Goal: Information Seeking & Learning: Learn about a topic

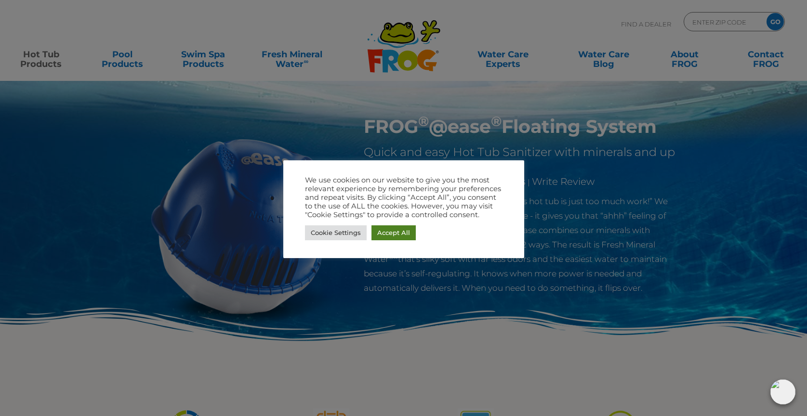
click at [398, 231] on link "Accept All" at bounding box center [394, 233] width 44 height 15
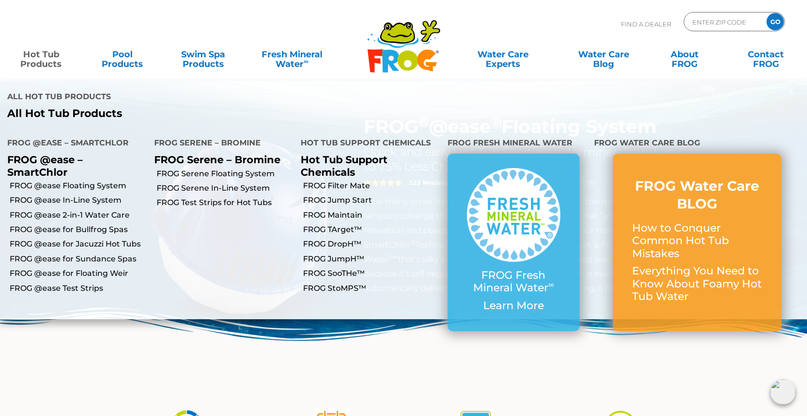
click at [49, 64] on link "Hot Tub Products" at bounding box center [41, 54] width 63 height 19
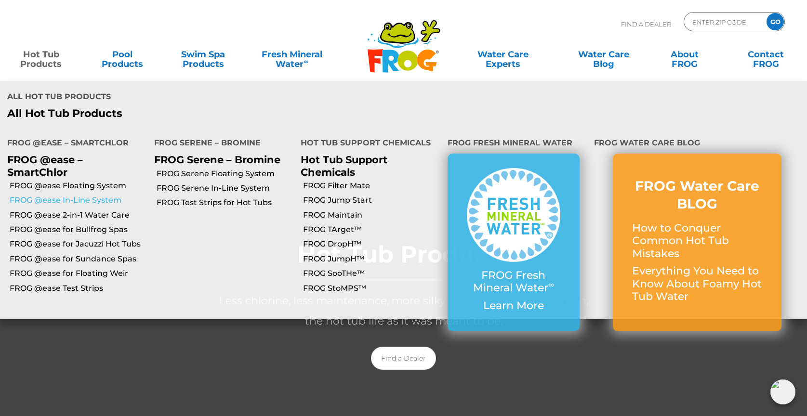
click at [77, 195] on link "FROG @ease In-Line System" at bounding box center [78, 200] width 137 height 11
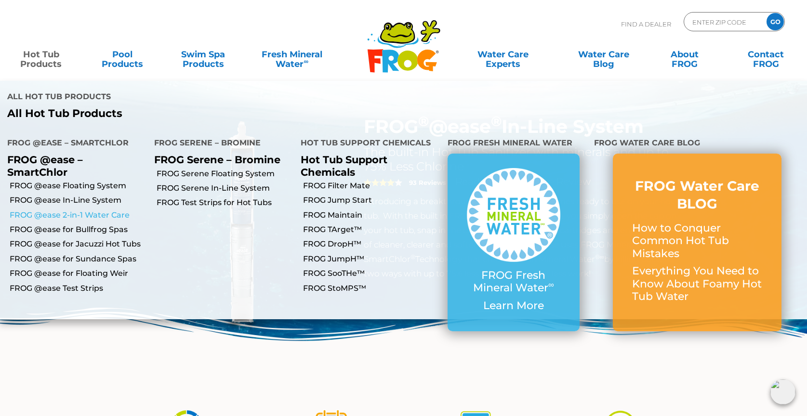
click at [69, 210] on link "FROG @ease 2-in-1 Water Care" at bounding box center [78, 215] width 137 height 11
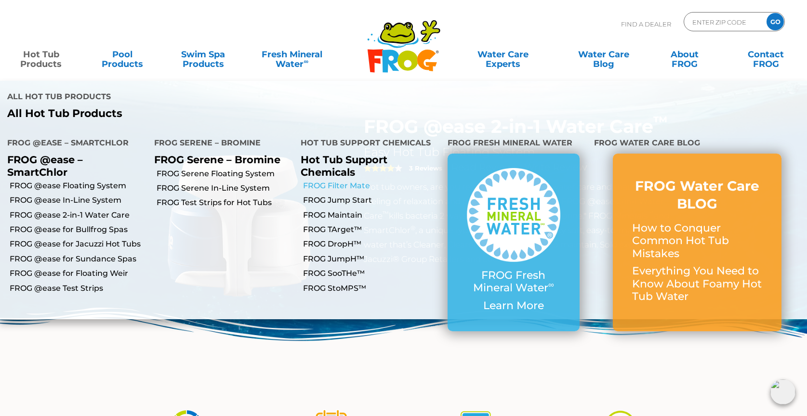
click at [346, 181] on link "FROG Filter Mate" at bounding box center [371, 186] width 137 height 11
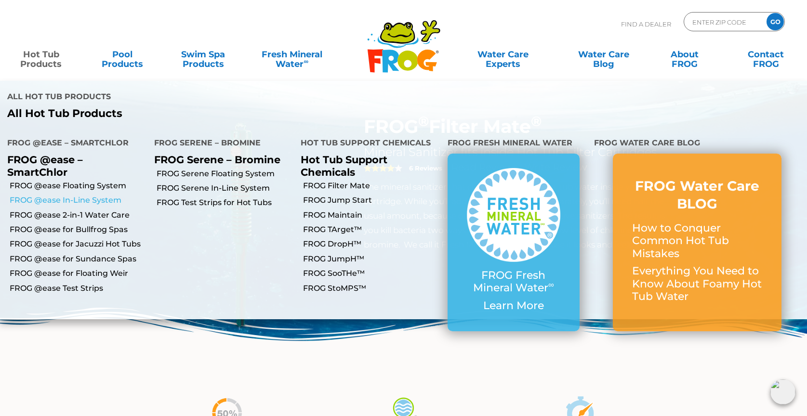
click at [49, 195] on link "FROG @ease In-Line System" at bounding box center [78, 200] width 137 height 11
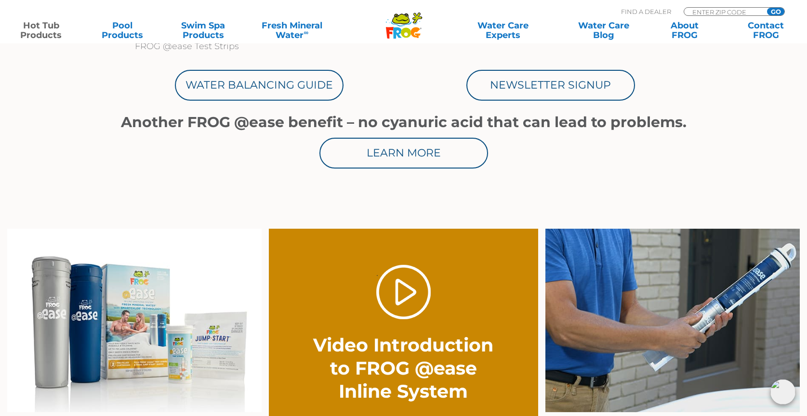
scroll to position [561, 0]
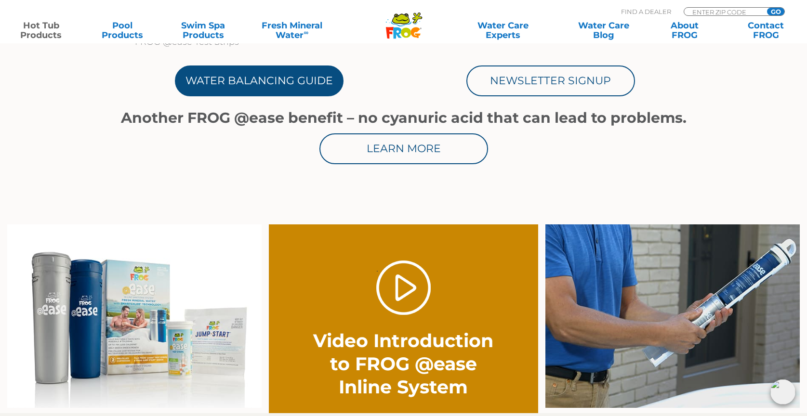
click at [257, 89] on link "Water Balancing Guide" at bounding box center [259, 81] width 169 height 31
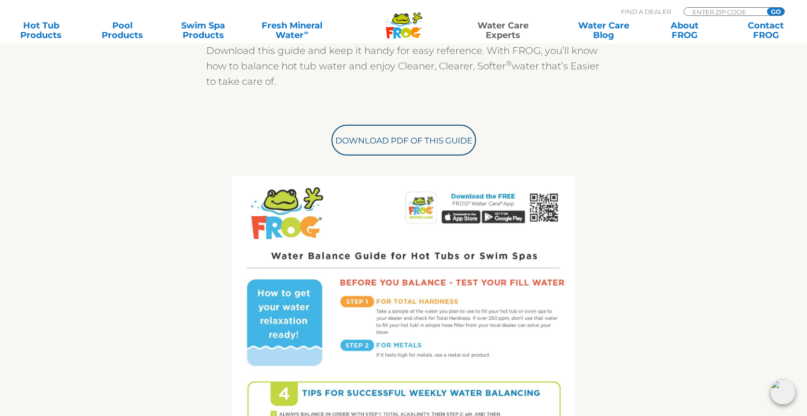
scroll to position [345, 0]
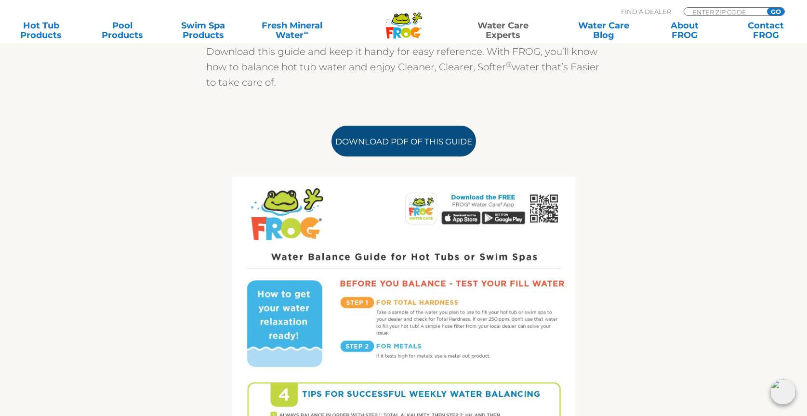
click at [438, 146] on link "Download PDF of this Guide" at bounding box center [404, 141] width 145 height 31
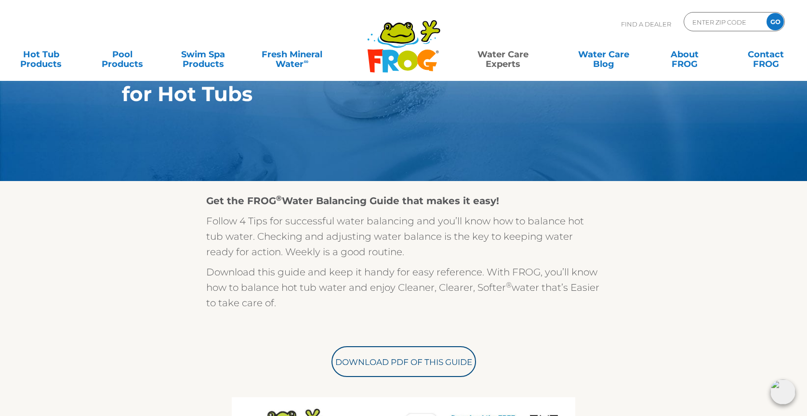
scroll to position [0, 0]
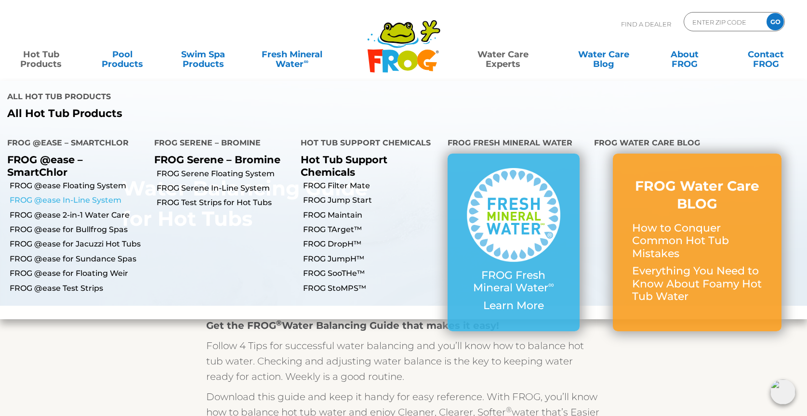
click at [74, 195] on link "FROG @ease In-Line System" at bounding box center [78, 200] width 137 height 11
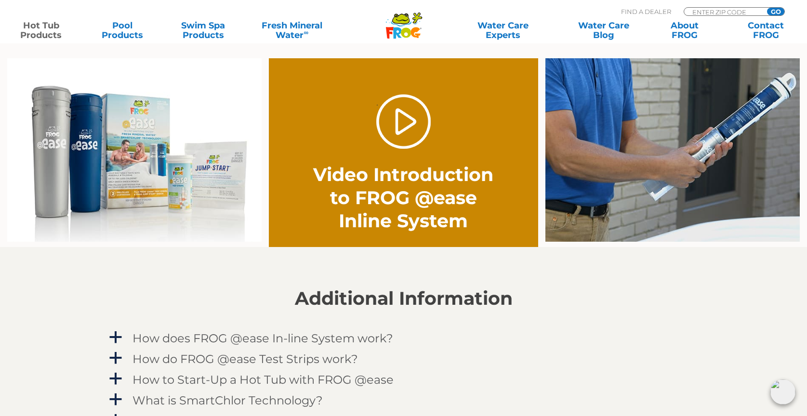
scroll to position [710, 0]
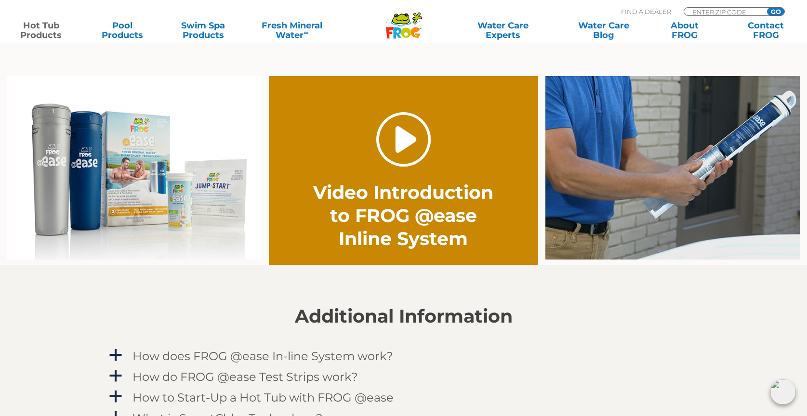
click at [404, 135] on link "." at bounding box center [403, 139] width 54 height 54
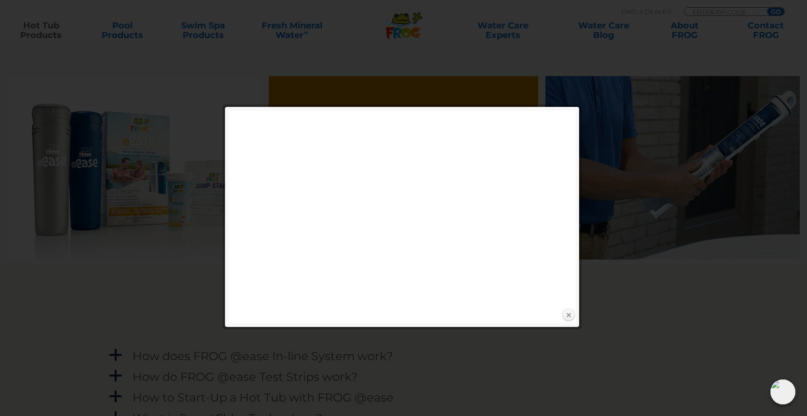
click at [569, 316] on link "Close" at bounding box center [568, 315] width 14 height 14
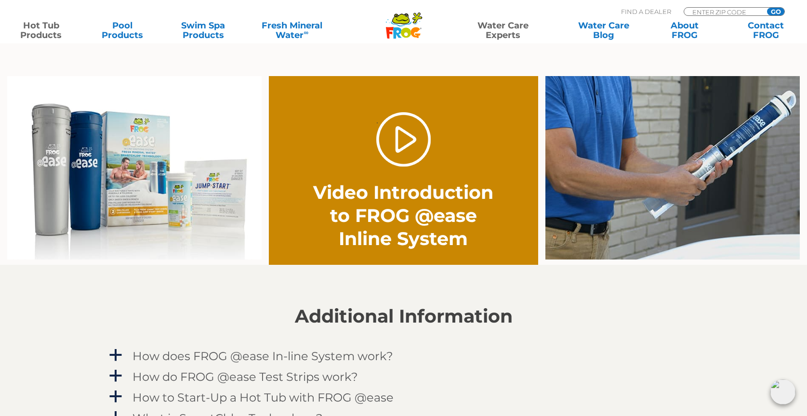
click at [499, 29] on link "Water Care Experts" at bounding box center [503, 30] width 103 height 19
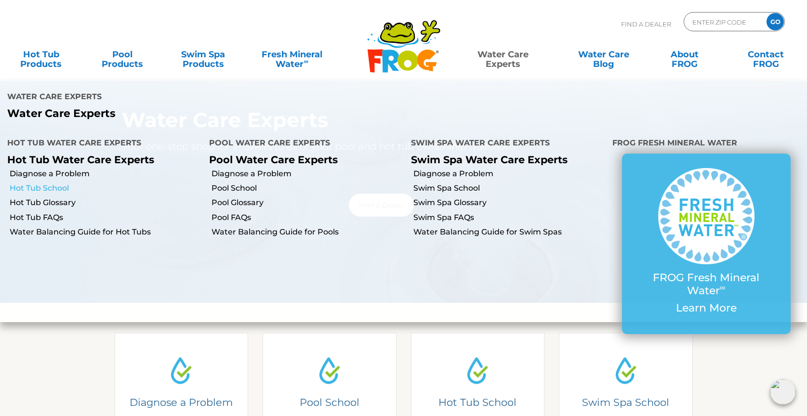
click at [42, 183] on link "Hot Tub School" at bounding box center [106, 188] width 192 height 11
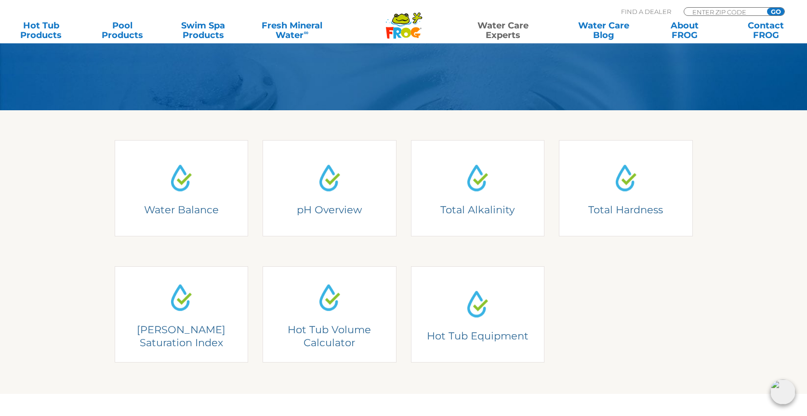
scroll to position [193, 0]
